Goal: Task Accomplishment & Management: Complete application form

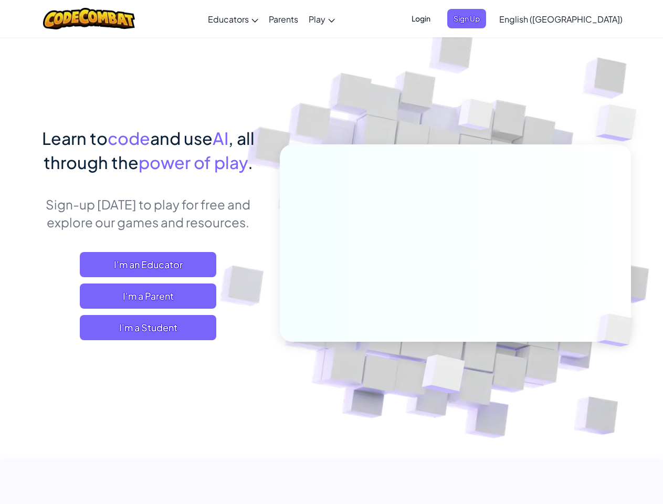
click at [437, 18] on span "Login" at bounding box center [420, 18] width 31 height 19
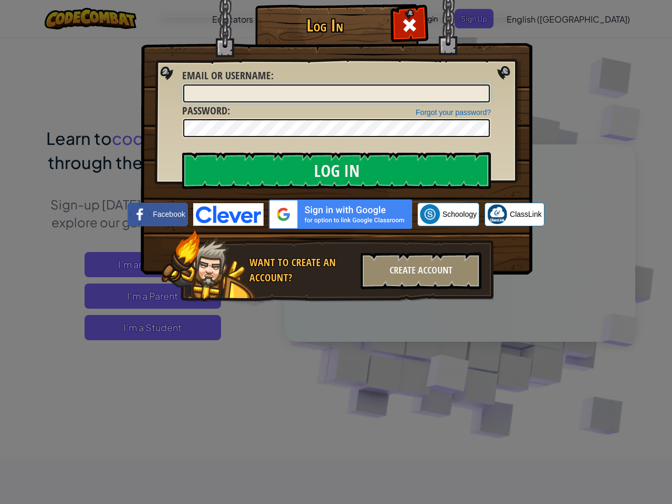
click at [484, 85] on input "Email or Username :" at bounding box center [336, 94] width 307 height 18
click at [531, 18] on div "Log In Unknown Error Email or Username : Forgot your password? Password : Log I…" at bounding box center [336, 252] width 672 height 504
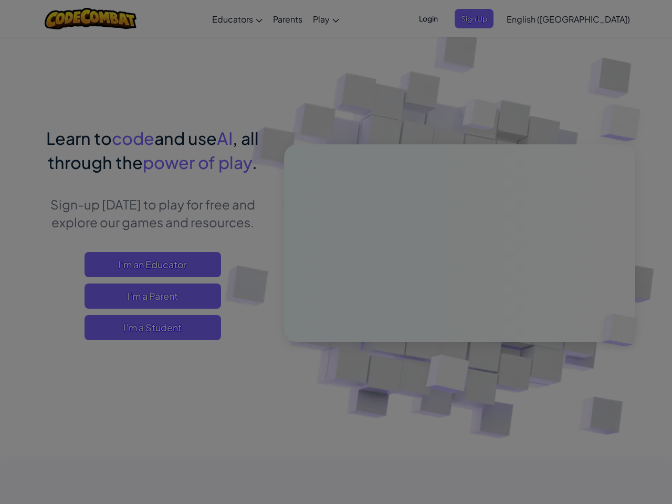
click at [531, 18] on div "Log In Unknown Error Email or Username : Forgot your password? Password : Log I…" at bounding box center [336, 252] width 672 height 504
click at [587, 19] on div at bounding box center [336, 252] width 672 height 504
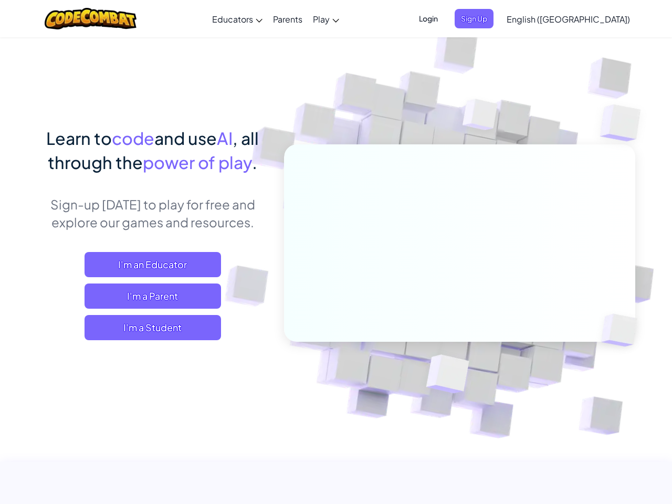
click at [148, 328] on span "I'm a Student" at bounding box center [153, 327] width 136 height 25
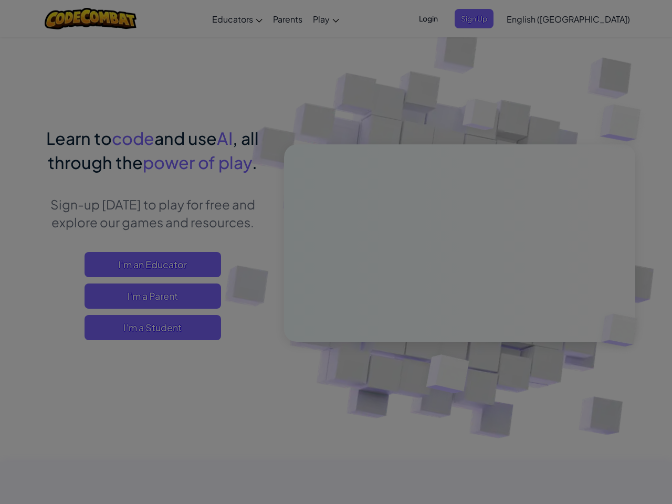
click at [0, 0] on div "Have a Class Code? Yes, I have a Class Code! Enter it here: Continue No, I don'…" at bounding box center [0, 0] width 0 height 0
